Goal: Find specific page/section: Find specific page/section

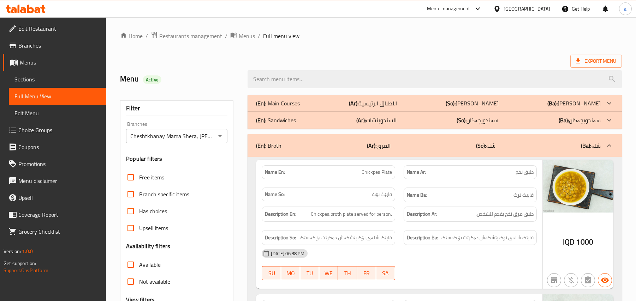
scroll to position [1148, 0]
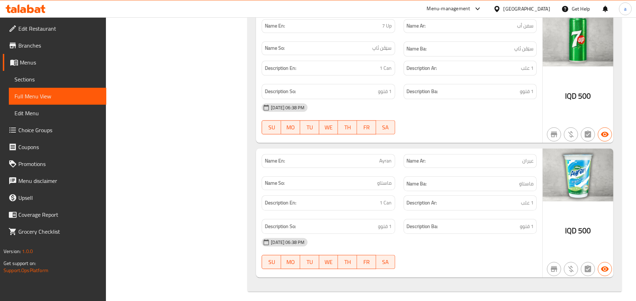
click at [26, 12] on icon at bounding box center [23, 10] width 6 height 6
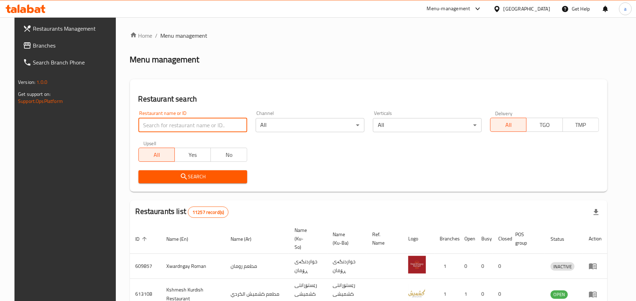
click at [181, 131] on input "search" at bounding box center [192, 125] width 109 height 14
paste input "Al chef Salam Diet Food"
type input "Al chef Salam Diet Food"
click button "Search" at bounding box center [192, 176] width 109 height 13
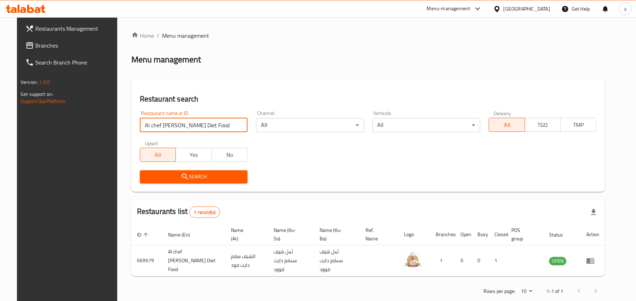
scroll to position [13, 0]
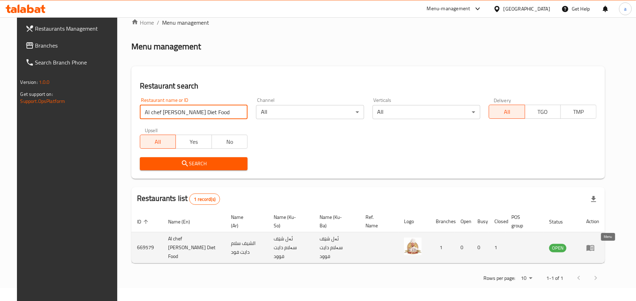
click at [594, 249] on icon "enhanced table" at bounding box center [590, 248] width 8 height 8
